Goal: Navigation & Orientation: Find specific page/section

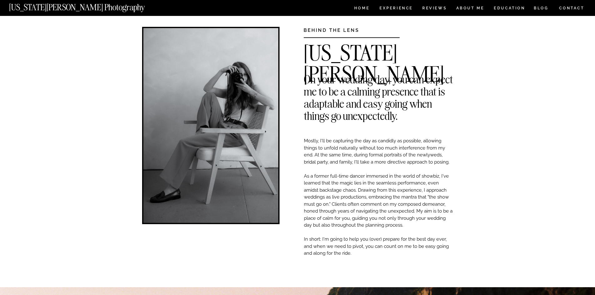
scroll to position [31, 0]
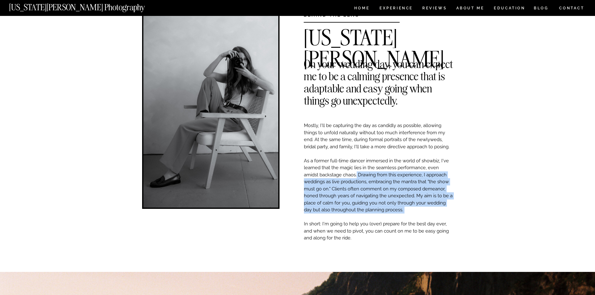
drag, startPoint x: 357, startPoint y: 174, endPoint x: 413, endPoint y: 210, distance: 67.5
click at [421, 214] on p "Mostly, I'll be capturing the day as candidly as possible, allowing things to u…" at bounding box center [378, 205] width 149 height 166
click at [413, 210] on p "Mostly, I'll be capturing the day as candidly as possible, allowing things to u…" at bounding box center [378, 205] width 149 height 166
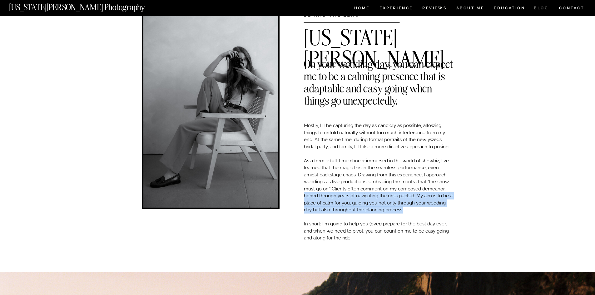
drag, startPoint x: 433, startPoint y: 207, endPoint x: 304, endPoint y: 195, distance: 129.5
click at [304, 195] on p "Mostly, I'll be capturing the day as candidly as possible, allowing things to u…" at bounding box center [378, 205] width 149 height 166
click at [367, 193] on p "Mostly, I'll be capturing the day as candidly as possible, allowing things to u…" at bounding box center [378, 205] width 149 height 166
click at [389, 210] on p "Mostly, I'll be capturing the day as candidly as possible, allowing things to u…" at bounding box center [378, 205] width 149 height 166
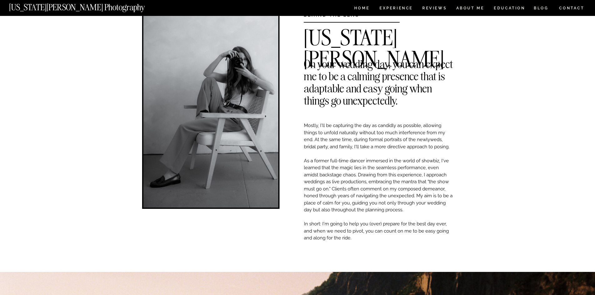
click at [380, 240] on p "Mostly, I'll be capturing the day as candidly as possible, allowing things to u…" at bounding box center [378, 205] width 149 height 166
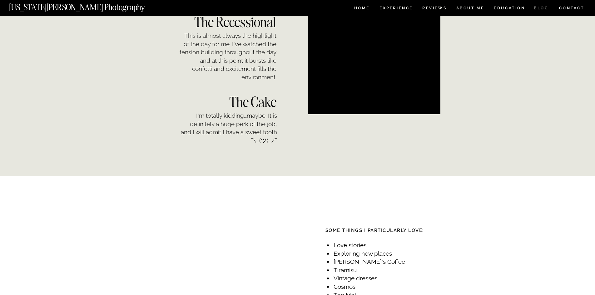
scroll to position [656, 0]
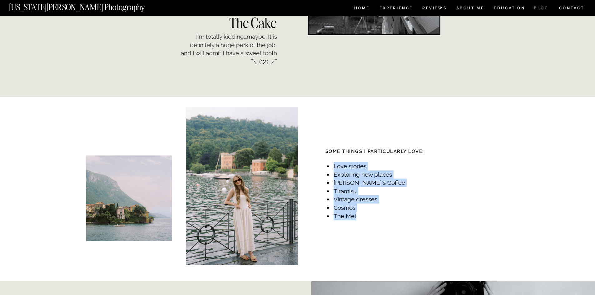
drag, startPoint x: 331, startPoint y: 166, endPoint x: 385, endPoint y: 218, distance: 75.1
click at [385, 218] on ul "Love stories Exploring new places Ralph's Coffee Tiramisu Vintage dresses Cosmo…" at bounding box center [367, 191] width 81 height 58
click at [385, 218] on li "The Met" at bounding box center [370, 216] width 75 height 8
drag, startPoint x: 390, startPoint y: 215, endPoint x: 309, endPoint y: 170, distance: 92.7
click at [309, 170] on div "CONTACT BLOG REVIEWS ABOUT ME Experience EDUCATION HOME Georgia Sheridan Photog…" at bounding box center [297, 150] width 595 height 1613
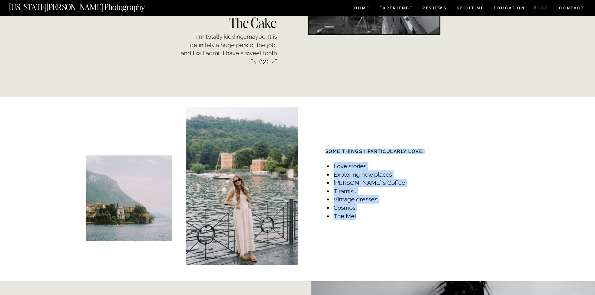
click at [340, 165] on li "Love stories" at bounding box center [370, 166] width 75 height 8
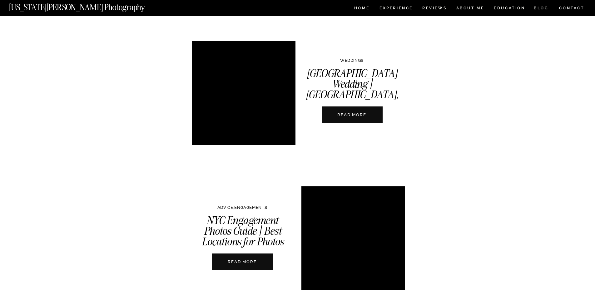
scroll to position [500, 0]
